Goal: Navigation & Orientation: Go to known website

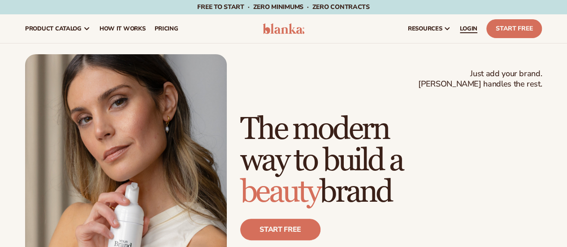
click at [469, 24] on link "LOGIN" at bounding box center [468, 28] width 26 height 29
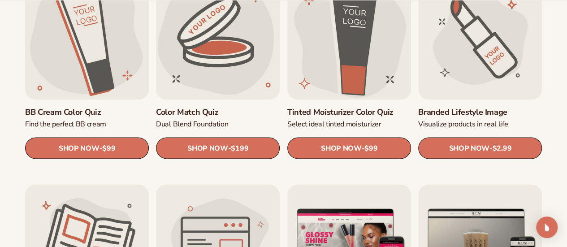
scroll to position [762, 0]
